Goal: Find contact information: Find contact information

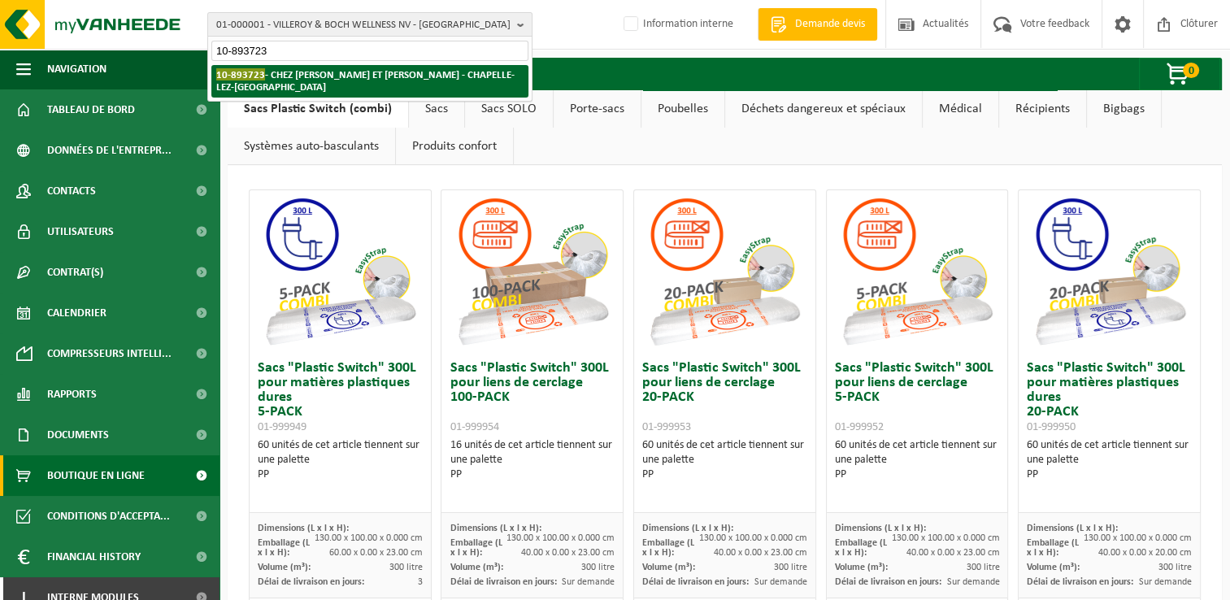
type input "10-893723"
click at [316, 79] on strong "10-893723 - CHEZ [PERSON_NAME] ET [PERSON_NAME]-LEZ-HERLAIMONT" at bounding box center [365, 80] width 298 height 24
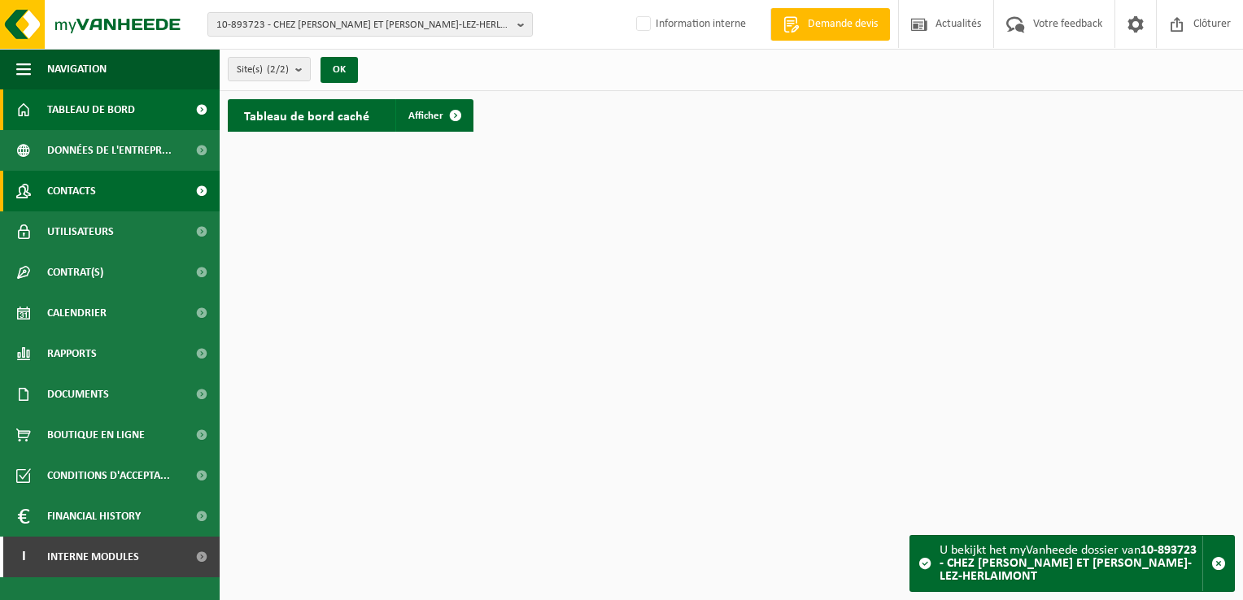
click at [128, 199] on link "Contacts" at bounding box center [110, 191] width 220 height 41
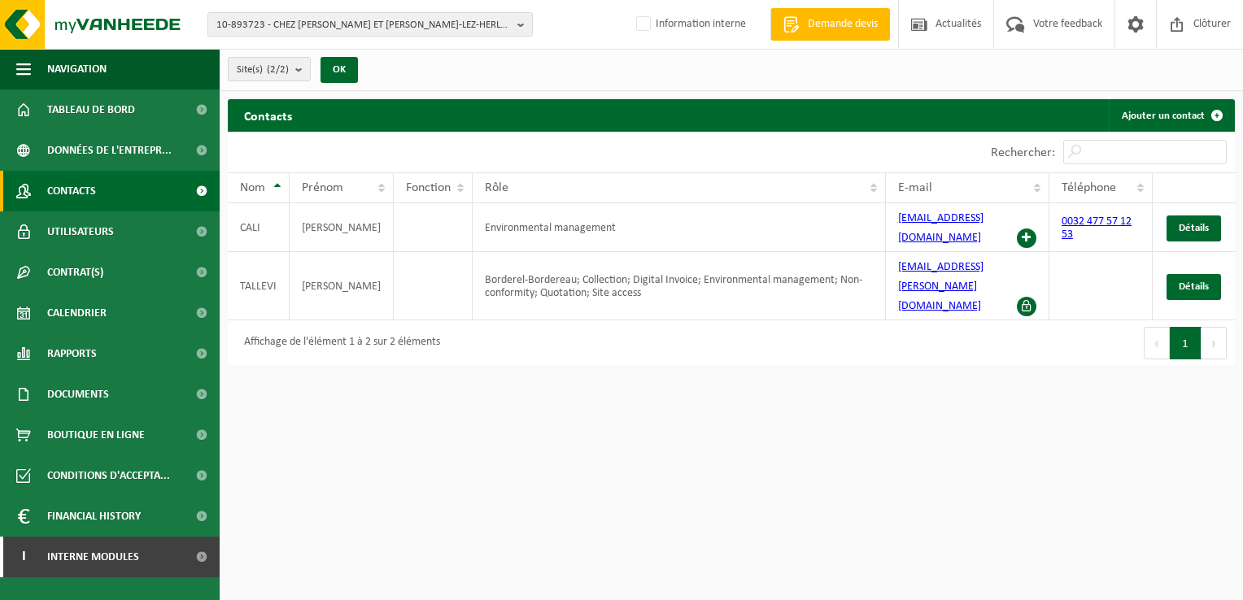
click at [872, 402] on html "10-893723 - CHEZ LAURENT ET PATRICIA - CHAPELLE-LEZ-HERLAIMONT 10-893723 - CHEZ…" at bounding box center [621, 300] width 1243 height 600
